Goal: Information Seeking & Learning: Learn about a topic

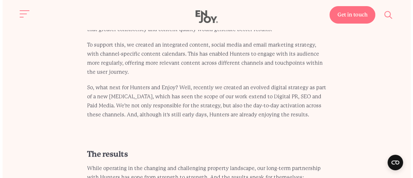
scroll to position [1814, 0]
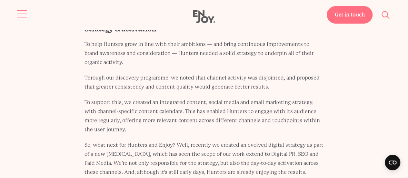
click at [24, 14] on span "Site navigation" at bounding box center [22, 14] width 10 height 1
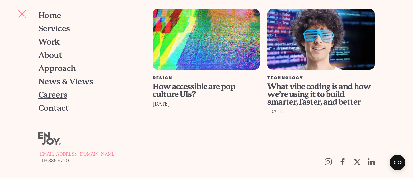
click at [58, 95] on span "Careers" at bounding box center [52, 95] width 29 height 8
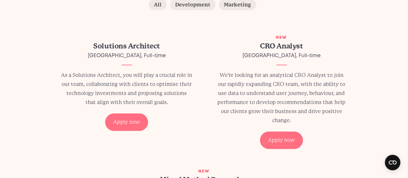
scroll to position [155, 0]
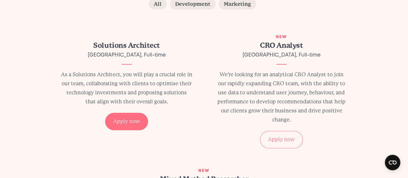
click at [268, 134] on div "Apply now" at bounding box center [281, 139] width 43 height 17
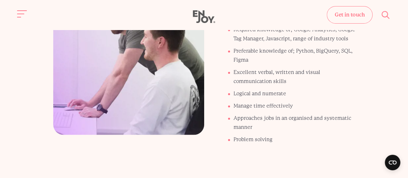
scroll to position [570, 0]
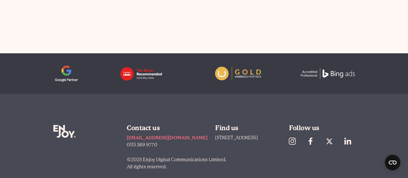
scroll to position [2484, 0]
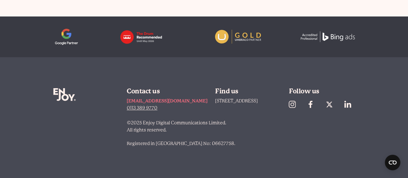
drag, startPoint x: 133, startPoint y: 108, endPoint x: 129, endPoint y: 113, distance: 5.9
drag, startPoint x: 129, startPoint y: 113, endPoint x: 119, endPoint y: 109, distance: 11.0
click at [119, 109] on div "Enjoy Digital" at bounding box center [86, 120] width 66 height 65
drag, startPoint x: 143, startPoint y: 106, endPoint x: 133, endPoint y: 110, distance: 11.0
click at [133, 110] on link "0113 389 9770" at bounding box center [167, 107] width 81 height 7
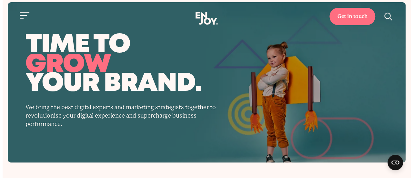
scroll to position [0, 0]
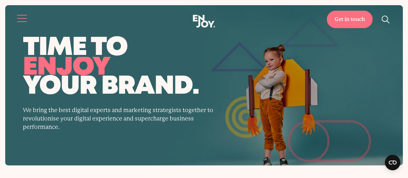
click at [15, 20] on button "Site navigation" at bounding box center [22, 19] width 14 height 14
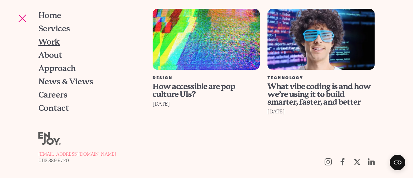
click at [56, 41] on span "Work" at bounding box center [48, 42] width 21 height 8
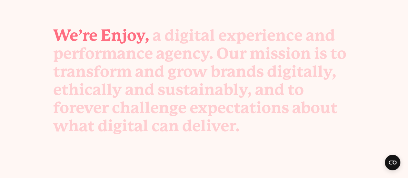
scroll to position [171, 0]
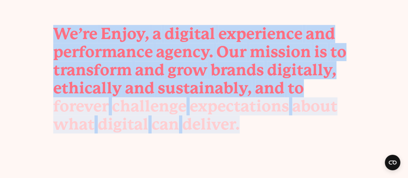
drag, startPoint x: 50, startPoint y: 31, endPoint x: 270, endPoint y: 121, distance: 236.9
click at [270, 121] on div "We’re Enjoy, a digital experience and performance agency. Our mission is to tra…" at bounding box center [204, 79] width 333 height 108
copy p "We’re Enjoy, a digital experience and performance agency. Our mission is to tra…"
click at [342, 36] on div "We’re Enjoy, a digital experience and" at bounding box center [204, 34] width 302 height 18
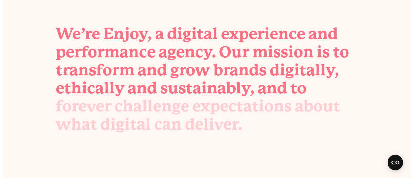
scroll to position [0, 0]
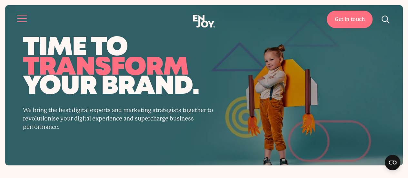
click at [16, 15] on button "Site navigation" at bounding box center [22, 19] width 14 height 14
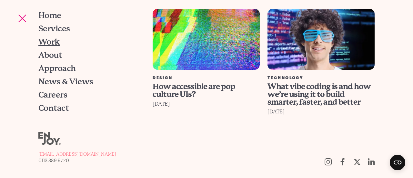
click at [41, 40] on span "Work" at bounding box center [48, 42] width 21 height 8
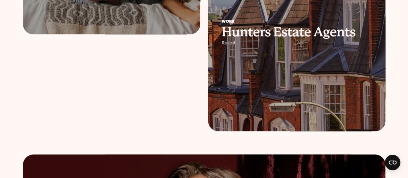
scroll to position [350, 0]
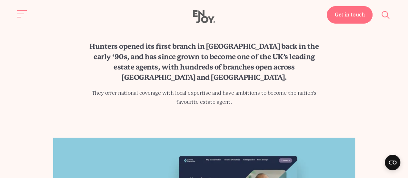
scroll to position [346, 0]
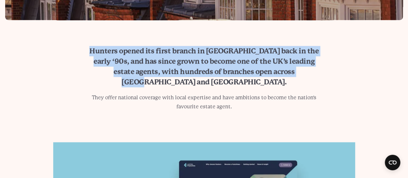
drag, startPoint x: 78, startPoint y: 47, endPoint x: 310, endPoint y: 74, distance: 232.8
click at [310, 74] on div "Hunters opened its first branch in York back in the early ‘90s, and has since g…" at bounding box center [204, 78] width 270 height 65
copy h2 "Hunters opened its first branch in [GEOGRAPHIC_DATA] back in the early ‘90s, an…"
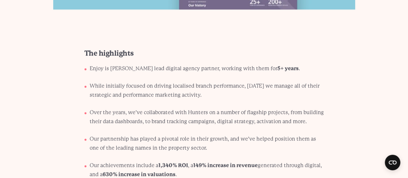
click at [206, 84] on li "While initially focused on driving localised branch performance, today we manag…" at bounding box center [207, 93] width 234 height 23
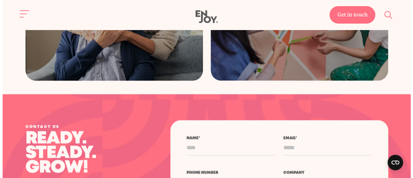
scroll to position [2232, 0]
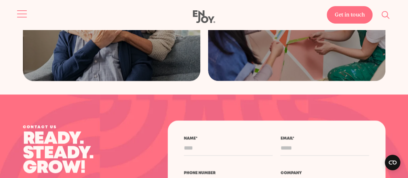
click at [23, 14] on span "Site navigation" at bounding box center [22, 14] width 10 height 1
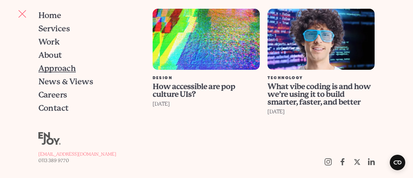
click at [57, 69] on span "Approach" at bounding box center [56, 68] width 37 height 8
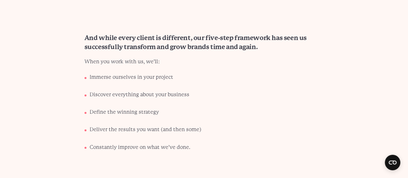
scroll to position [474, 0]
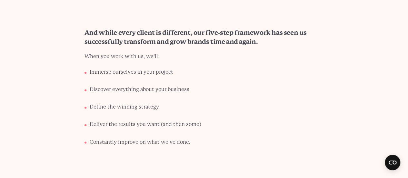
drag, startPoint x: 178, startPoint y: 75, endPoint x: 195, endPoint y: 65, distance: 19.1
click at [195, 65] on div "And while every client is different, our five-step framework has seen us succes…" at bounding box center [204, 89] width 270 height 123
click at [189, 85] on li "Discover everything about your business" at bounding box center [207, 92] width 234 height 14
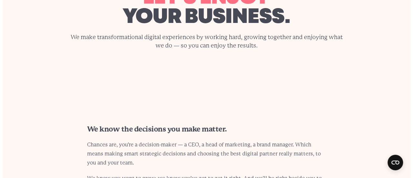
scroll to position [0, 0]
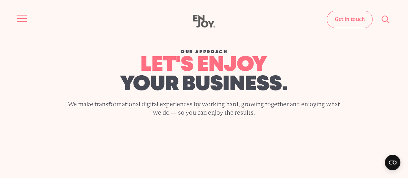
click at [18, 18] on button "Site navigation" at bounding box center [22, 19] width 14 height 14
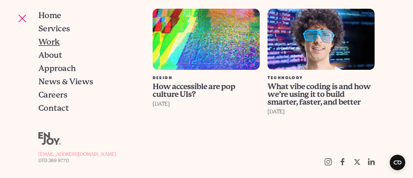
click at [48, 43] on span "Work" at bounding box center [48, 42] width 21 height 8
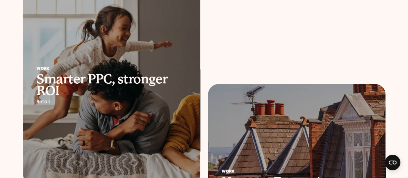
scroll to position [167, 0]
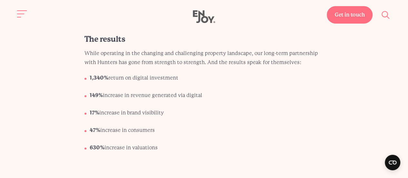
scroll to position [1985, 0]
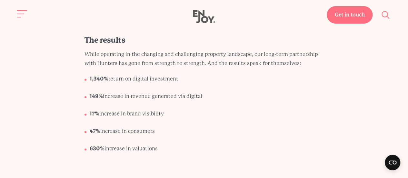
click at [140, 127] on li "47% increase in consumers" at bounding box center [207, 134] width 234 height 14
drag, startPoint x: 161, startPoint y: 106, endPoint x: 62, endPoint y: 100, distance: 99.2
click at [62, 100] on section "The results While operating in the changing and challenging property landscape,…" at bounding box center [204, 97] width 408 height 122
click at [191, 109] on li "17% increase in brand visibility" at bounding box center [207, 116] width 234 height 14
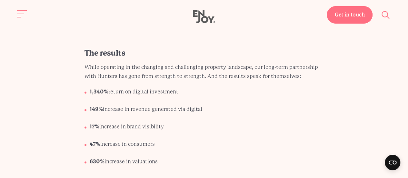
click at [186, 87] on li "1,340% return on digital investment" at bounding box center [207, 94] width 234 height 14
drag, startPoint x: 89, startPoint y: 61, endPoint x: 108, endPoint y: 62, distance: 19.0
click at [108, 87] on li "1,340% return on digital investment" at bounding box center [207, 94] width 234 height 14
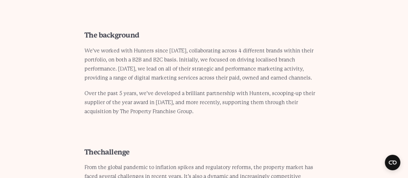
scroll to position [953, 0]
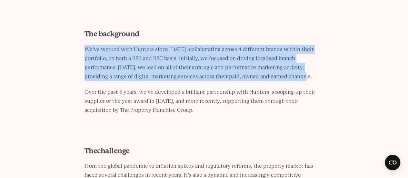
drag, startPoint x: 80, startPoint y: 35, endPoint x: 314, endPoint y: 65, distance: 235.5
click at [314, 65] on div "The background We’ve worked with Hunters since 2019, collaborating across 4 dif…" at bounding box center [204, 72] width 270 height 86
copy p "We’ve worked with Hunters since 2019, collaborating across 4 different brands w…"
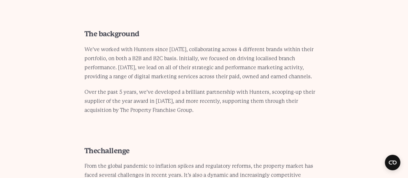
click at [218, 75] on div "The background We’ve worked with Hunters since 2019, collaborating across 4 dif…" at bounding box center [204, 72] width 270 height 86
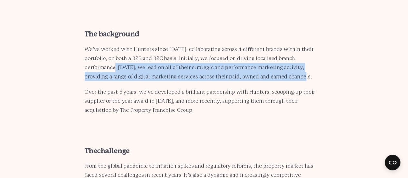
drag, startPoint x: 119, startPoint y: 55, endPoint x: 292, endPoint y: 66, distance: 173.2
click at [292, 66] on p "We’ve worked with Hunters since 2019, collaborating across 4 different brands w…" at bounding box center [204, 63] width 239 height 36
copy p "Today, we lead on all of their strategic and performance marketing activity, pr…"
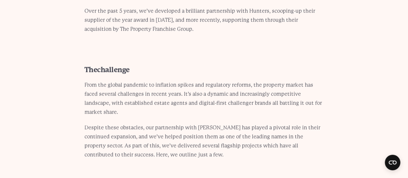
scroll to position [1042, 0]
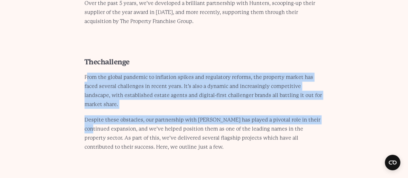
drag, startPoint x: 87, startPoint y: 62, endPoint x: 329, endPoint y: 91, distance: 243.8
click at [329, 91] on div "The challenge From the global pandemic to inflation spikes and regulatory refor…" at bounding box center [204, 104] width 270 height 95
click at [239, 95] on div "The challenge From the global pandemic to inflation spikes and regulatory refor…" at bounding box center [204, 104] width 270 height 95
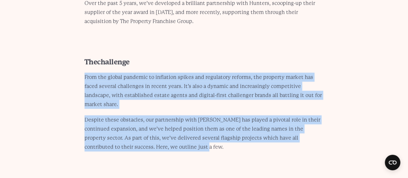
drag, startPoint x: 80, startPoint y: 63, endPoint x: 318, endPoint y: 130, distance: 247.4
click at [318, 130] on div "The challenge From the global pandemic to inflation spikes and regulatory refor…" at bounding box center [204, 104] width 270 height 95
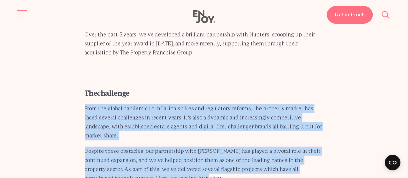
scroll to position [999, 0]
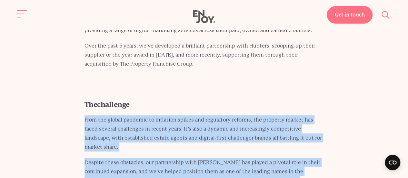
click at [332, 122] on div "The challenge From the global pandemic to inflation spikes and regulatory refor…" at bounding box center [204, 146] width 270 height 95
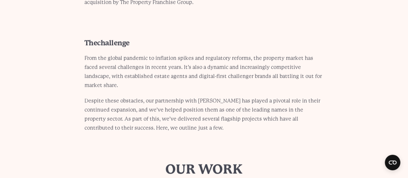
scroll to position [1061, 0]
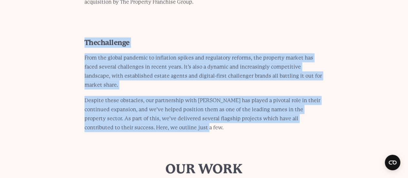
drag, startPoint x: 101, startPoint y: 35, endPoint x: 329, endPoint y: 107, distance: 239.3
copy div "The challenge From the global pandemic to inflation spikes and regulatory refor…"
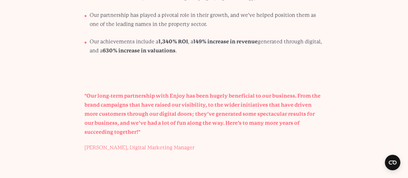
scroll to position [799, 0]
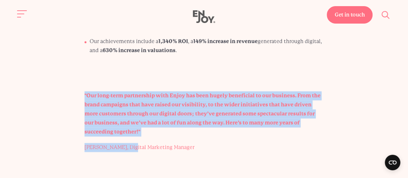
drag, startPoint x: 141, startPoint y: 127, endPoint x: 81, endPoint y: 82, distance: 74.5
click at [81, 91] on div ""Our long-term partnership with Enjoy has been hugely beneficial to our busines…" at bounding box center [204, 121] width 270 height 61
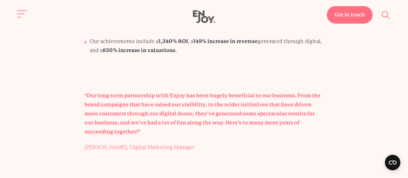
click at [229, 143] on p "Austin Hedley-Richards​​​​, Digital Marketing Manager" at bounding box center [204, 147] width 239 height 9
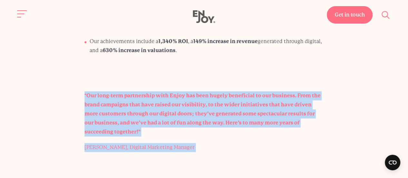
drag, startPoint x: 223, startPoint y: 142, endPoint x: 42, endPoint y: 78, distance: 192.0
click at [70, 107] on div ""Our long-term partnership with Enjoy has been hugely beneficial to our busines…" at bounding box center [204, 121] width 270 height 61
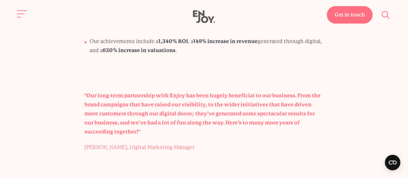
drag, startPoint x: 79, startPoint y: 83, endPoint x: 231, endPoint y: 131, distance: 158.9
click at [231, 131] on div ""Our long-term partnership with Enjoy has been hugely beneficial to our busines…" at bounding box center [204, 121] width 270 height 61
copy div ""Our long-term partnership with Enjoy has been hugely beneficial to our busines…"
click at [159, 125] on p ""Our long-term partnership with Enjoy has been hugely beneficial to our busines…" at bounding box center [204, 113] width 239 height 45
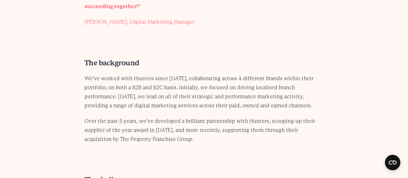
scroll to position [924, 0]
click at [133, 89] on p "We’ve worked with Hunters since 2019, collaborating across 4 different brands w…" at bounding box center [204, 92] width 239 height 36
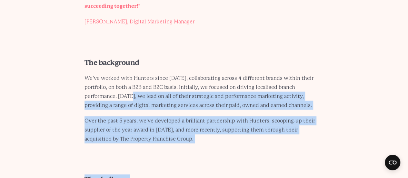
drag, startPoint x: 237, startPoint y: 127, endPoint x: 274, endPoint y: 157, distance: 47.2
